Goal: Task Accomplishment & Management: Understand process/instructions

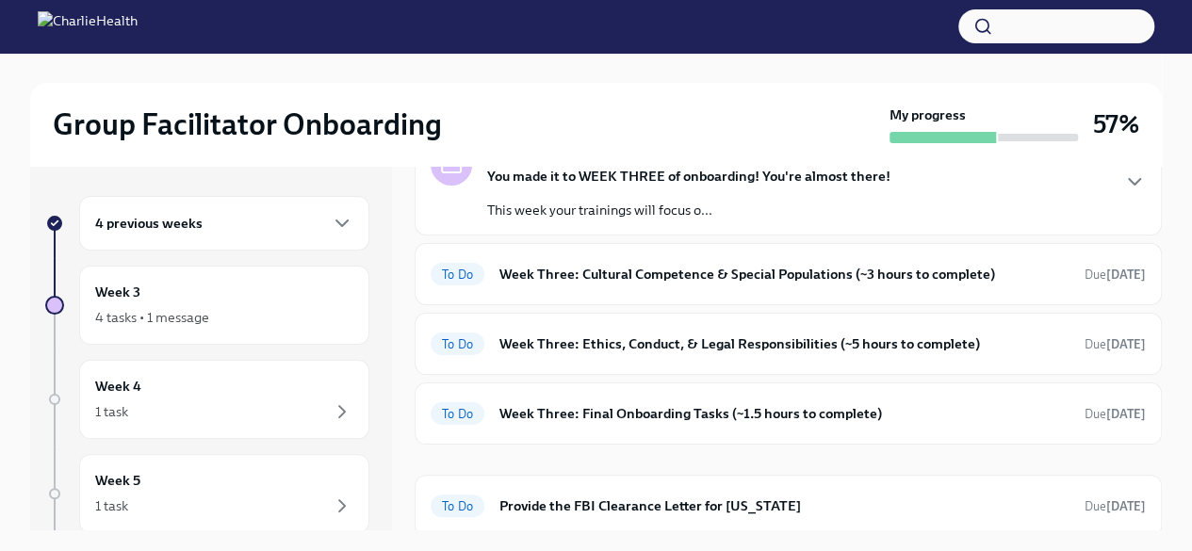
scroll to position [127, 0]
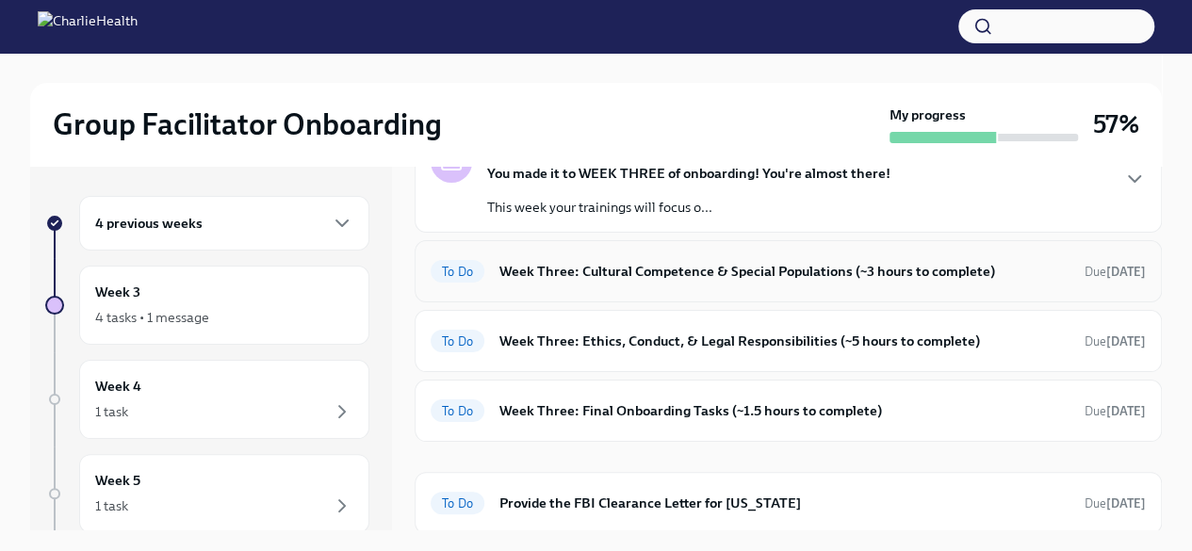
click at [697, 268] on h6 "Week Three: Cultural Competence & Special Populations (~3 hours to complete)" at bounding box center [784, 271] width 570 height 21
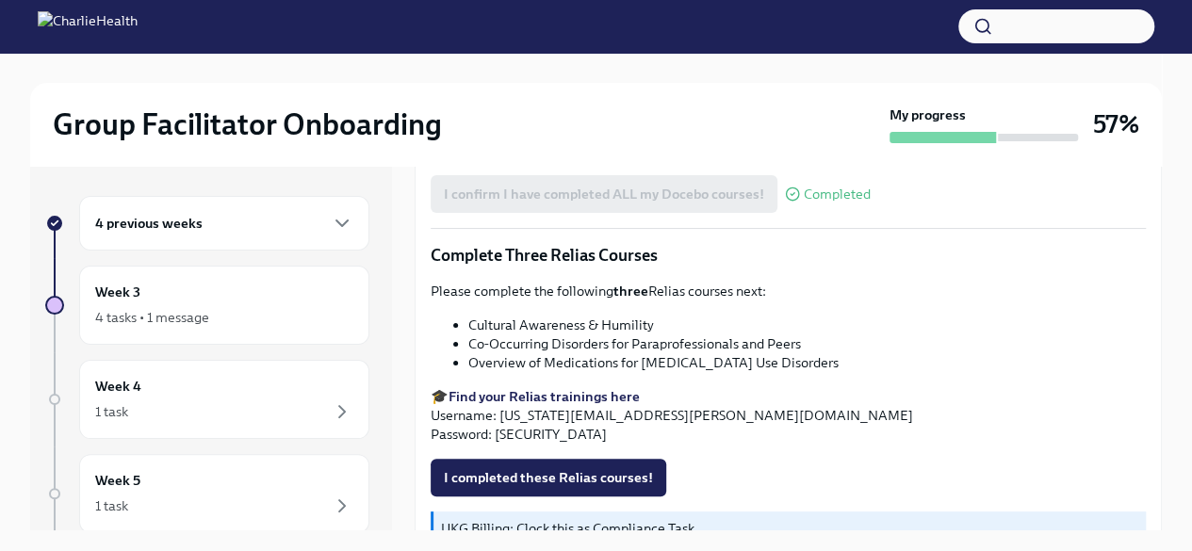
scroll to position [1552, 0]
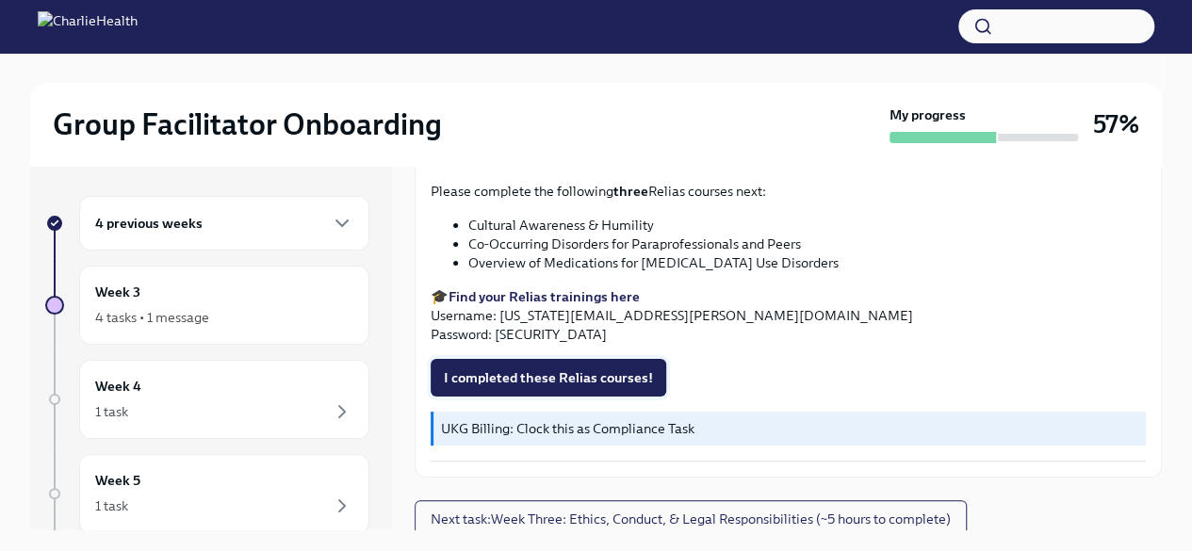
click at [573, 368] on span "I completed these Relias courses!" at bounding box center [548, 377] width 209 height 19
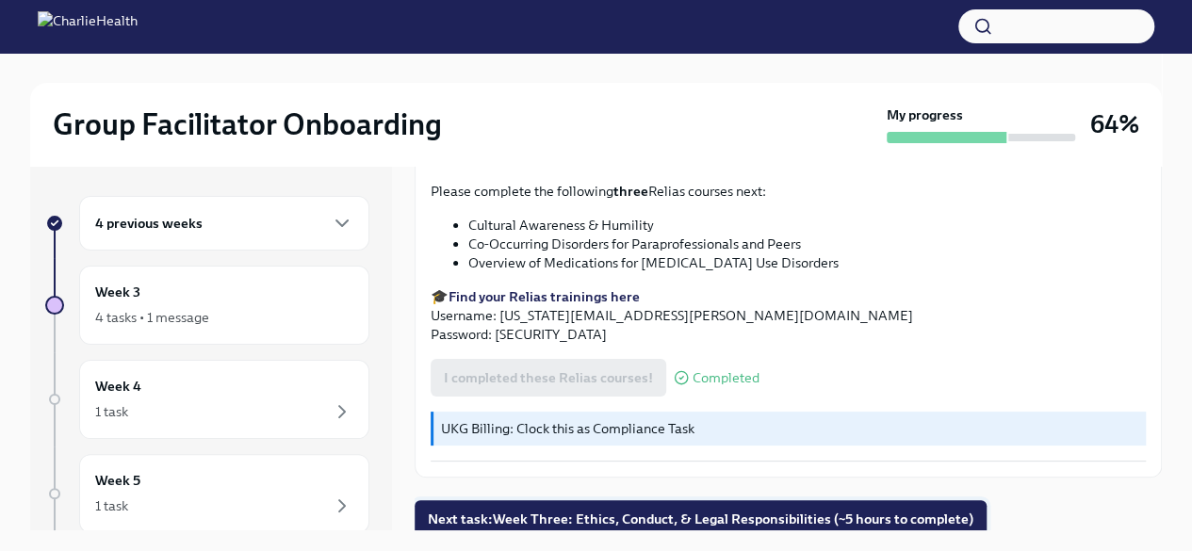
click at [784, 510] on span "Next task : Week Three: Ethics, Conduct, & Legal Responsibilities (~5 hours to …" at bounding box center [700, 519] width 545 height 19
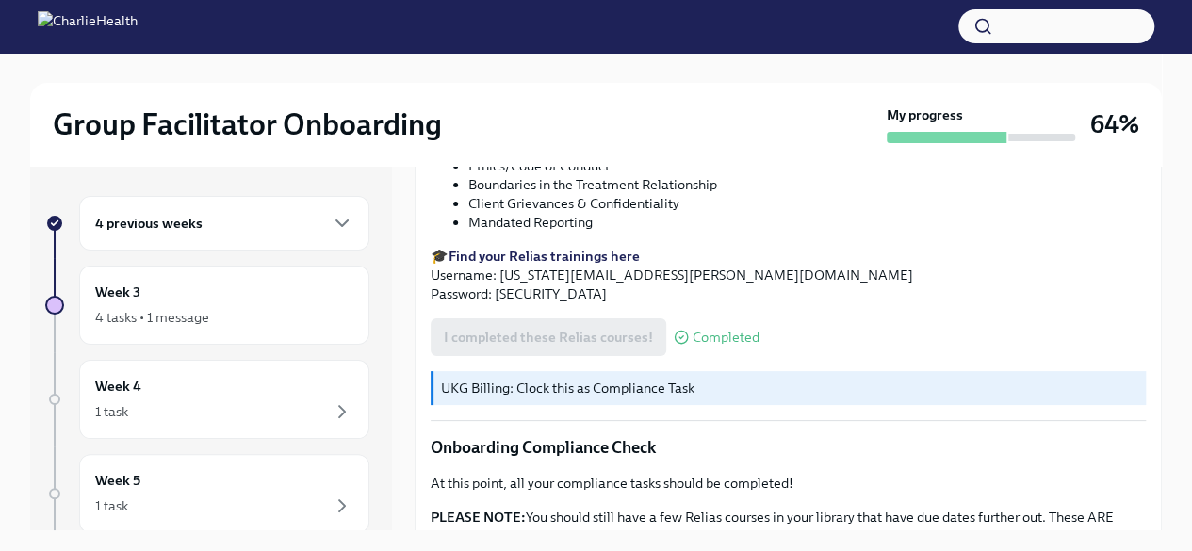
scroll to position [1168, 0]
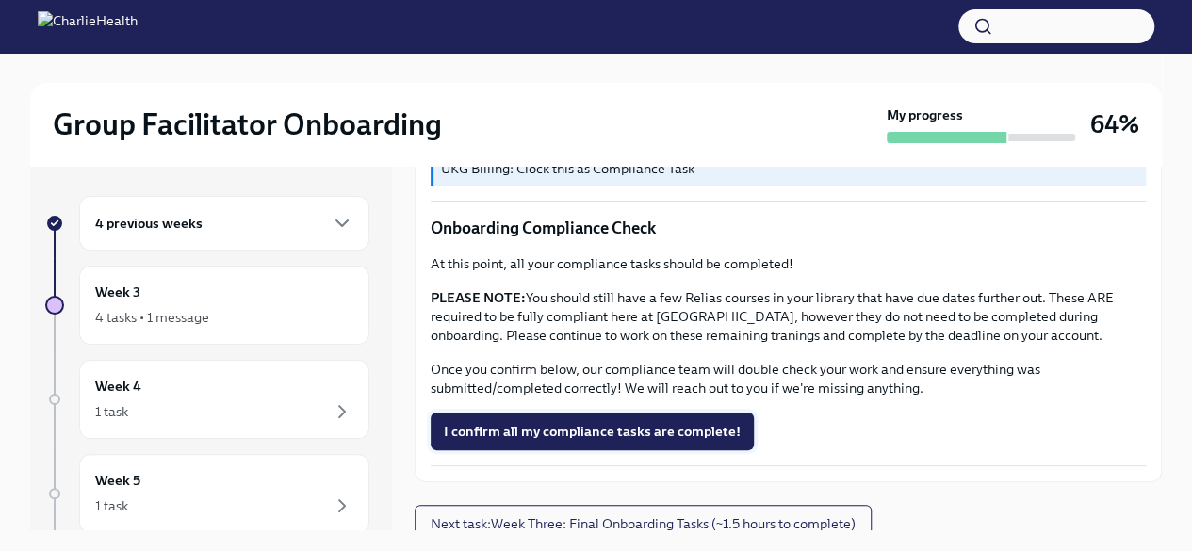
click at [583, 422] on span "I confirm all my compliance tasks are complete!" at bounding box center [592, 431] width 297 height 19
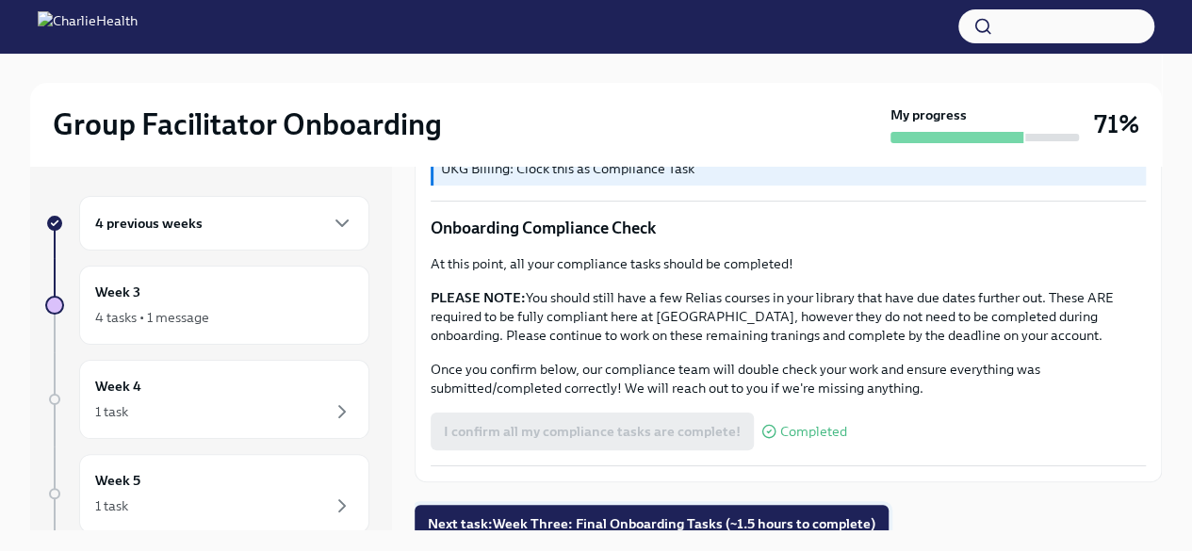
click at [680, 514] on span "Next task : Week Three: Final Onboarding Tasks (~1.5 hours to complete)" at bounding box center [651, 523] width 447 height 19
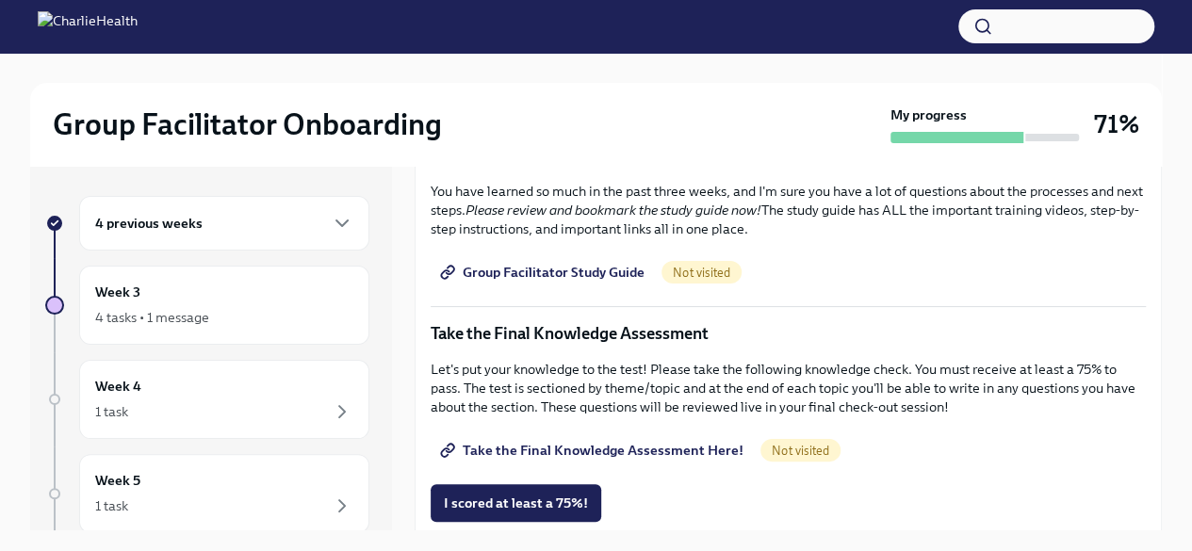
scroll to position [896, 0]
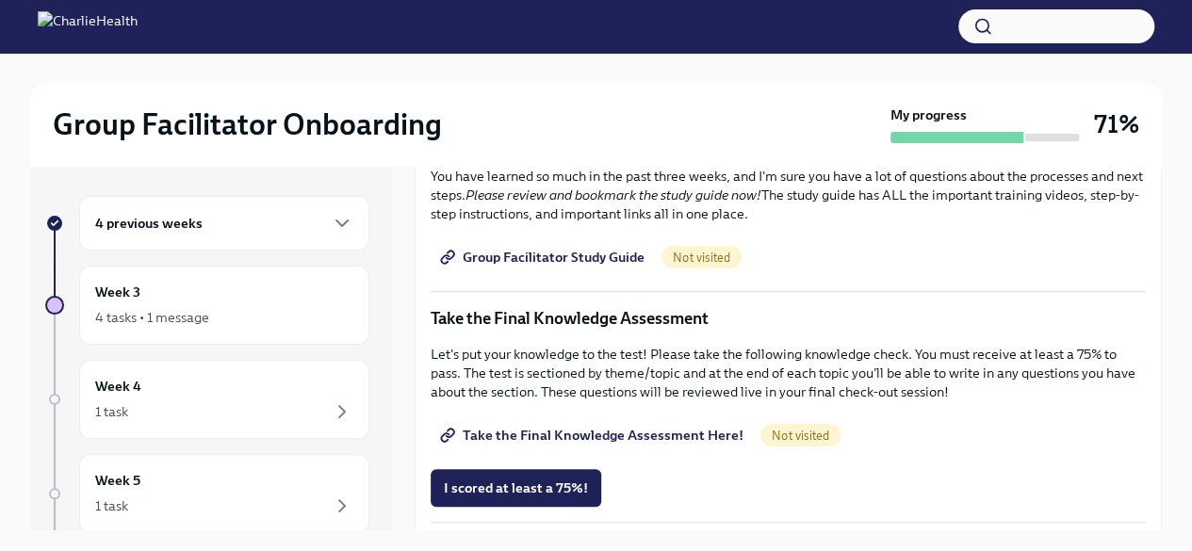
click at [579, 238] on link "Group Facilitator Study Guide" at bounding box center [543, 257] width 227 height 38
